Goal: Find specific page/section: Find specific page/section

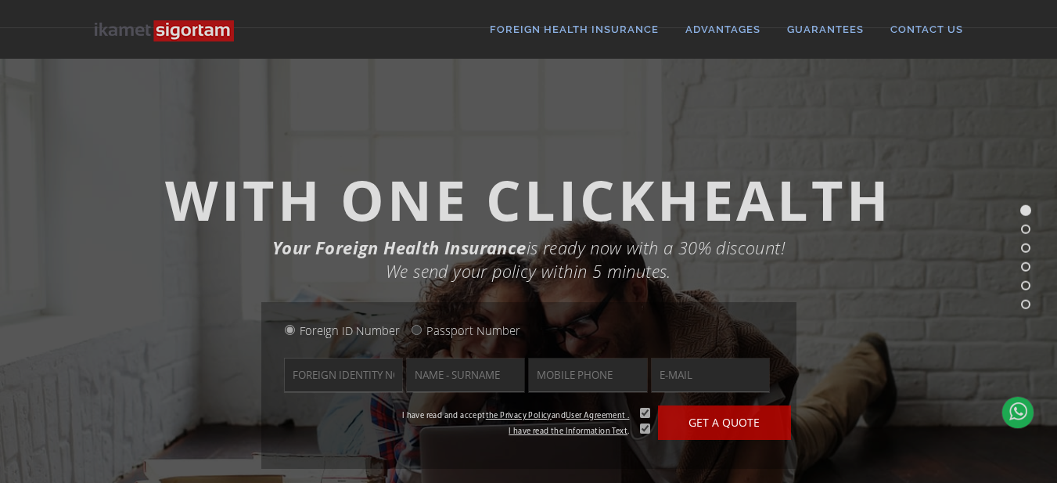
click at [912, 22] on link "CONTACT US" at bounding box center [920, 29] width 86 height 59
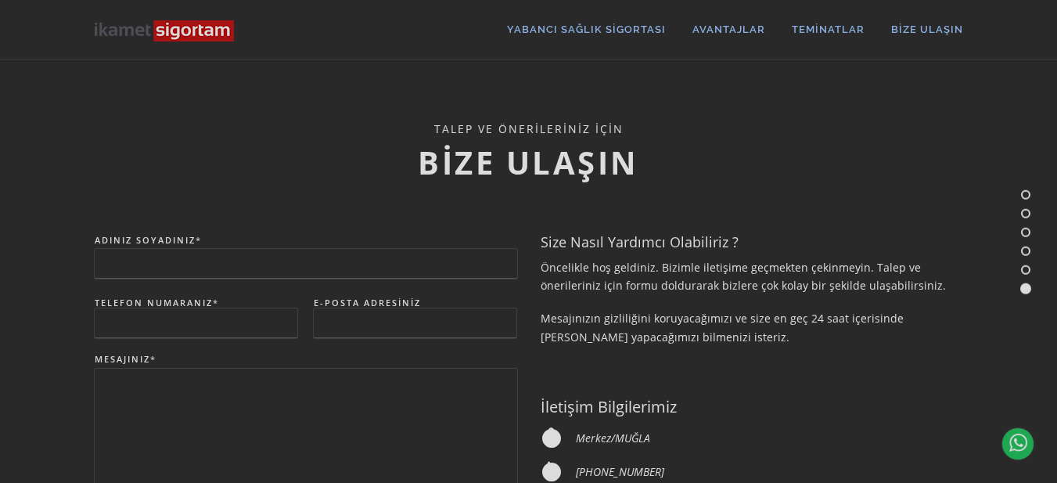
scroll to position [1523, 0]
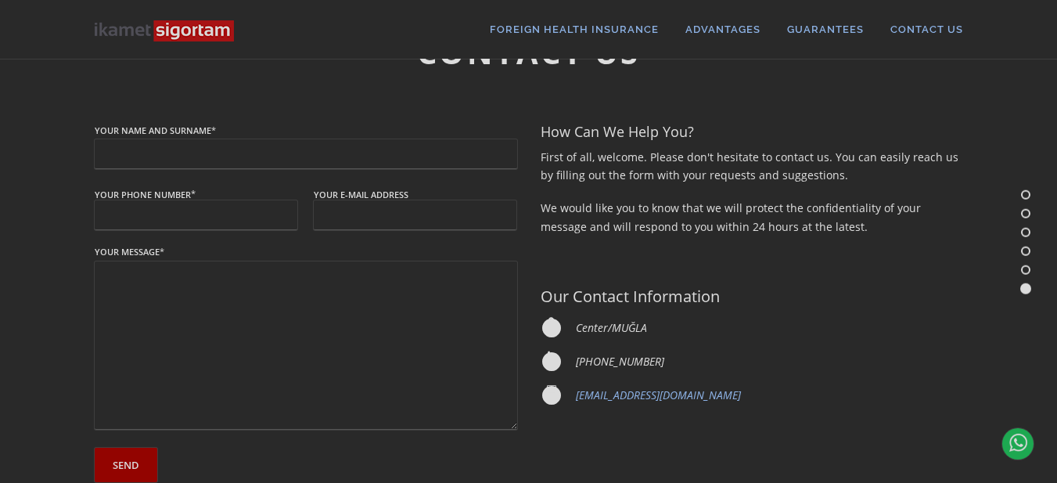
scroll to position [1721, 0]
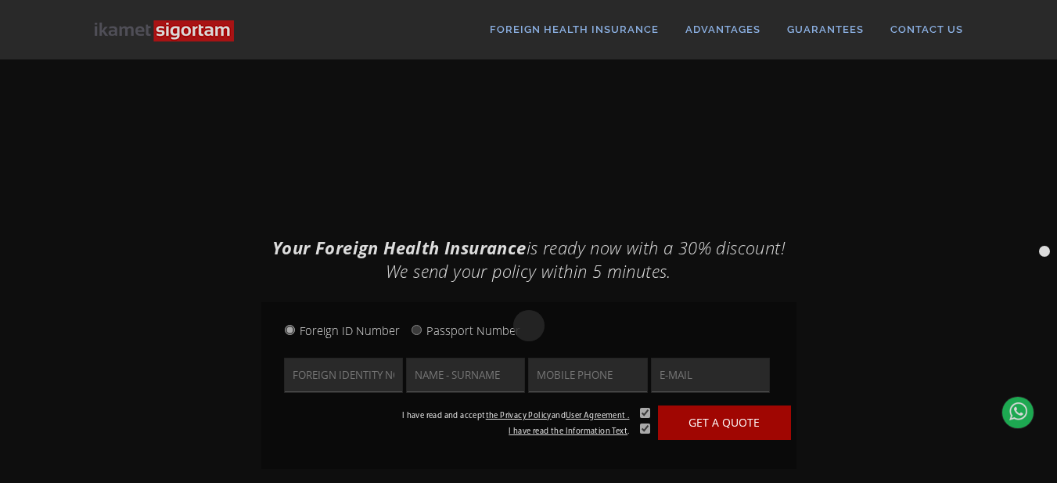
click at [909, 26] on font "CONTACT US" at bounding box center [926, 29] width 73 height 12
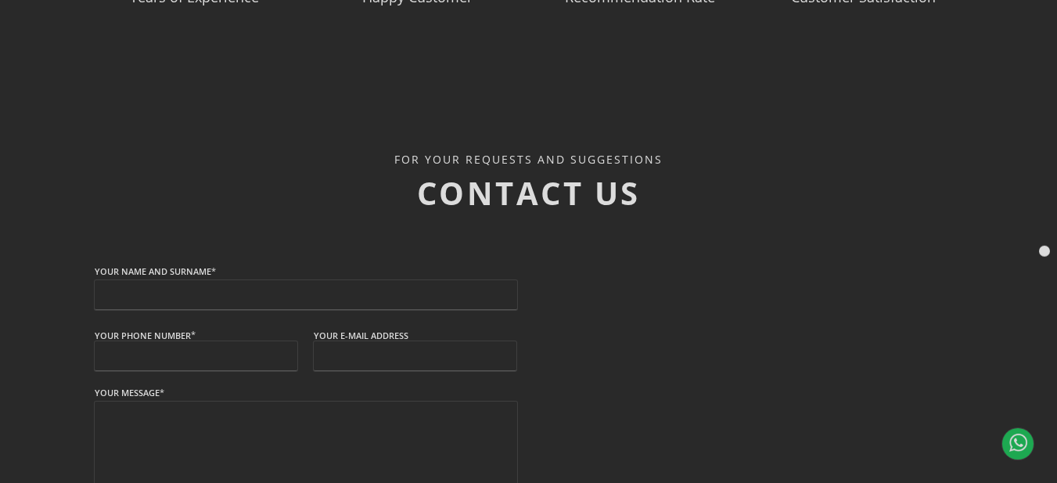
scroll to position [1875, 0]
